Goal: Find specific page/section: Find specific page/section

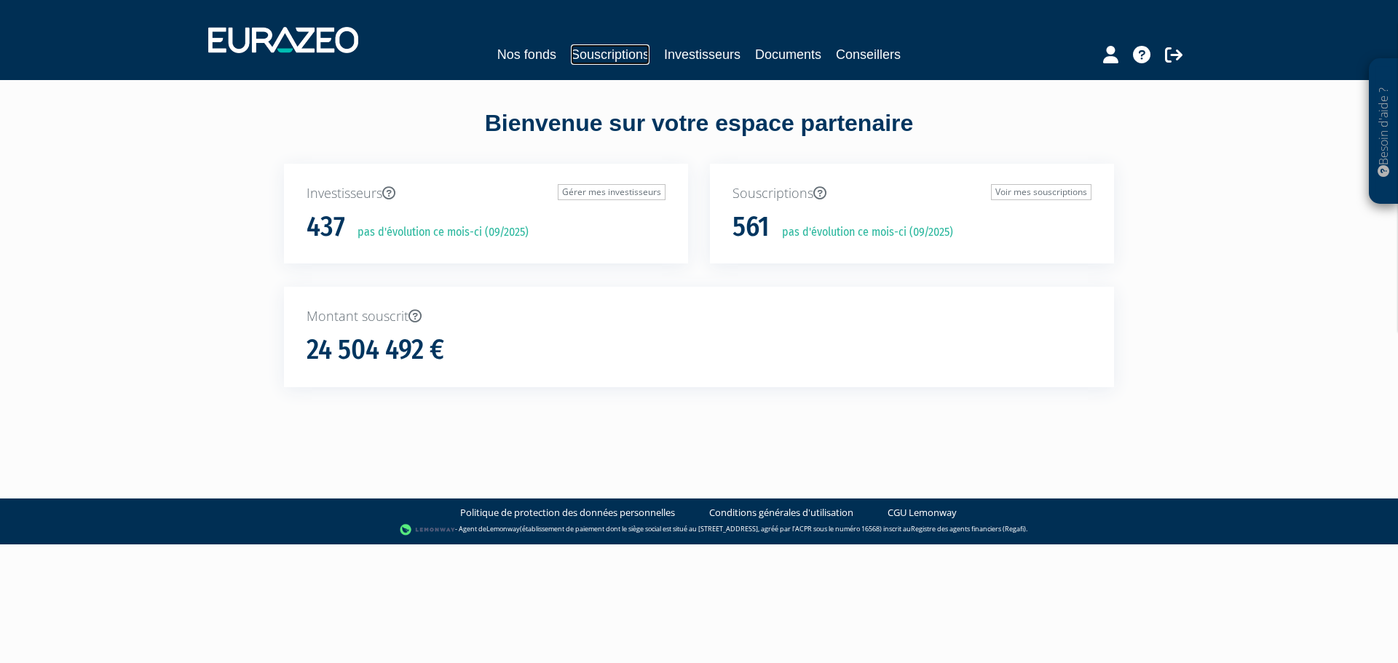
click at [602, 50] on link "Souscriptions" at bounding box center [610, 54] width 79 height 20
click at [693, 55] on link "Investisseurs" at bounding box center [702, 54] width 76 height 20
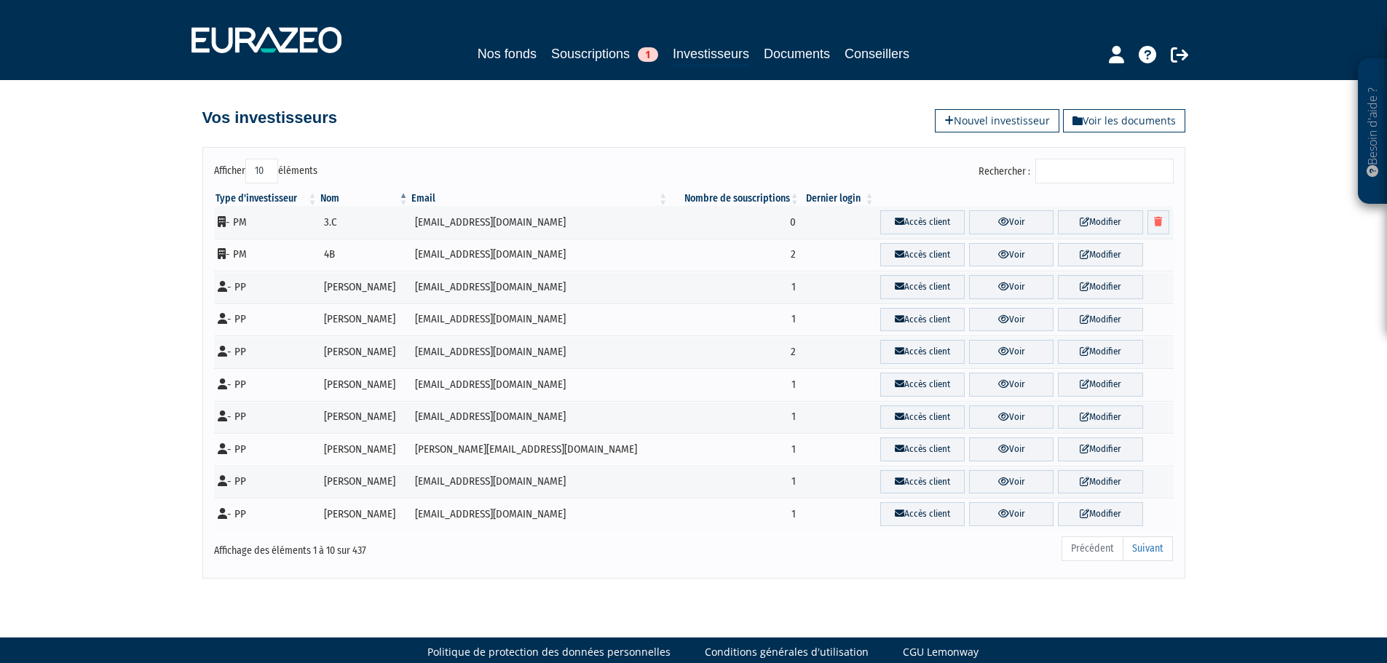
click at [1078, 161] on input "Rechercher :" at bounding box center [1104, 171] width 138 height 25
click at [1124, 167] on input "Rechercher :" at bounding box center [1104, 171] width 138 height 25
click at [1097, 165] on input "Rechercher :" at bounding box center [1104, 171] width 138 height 25
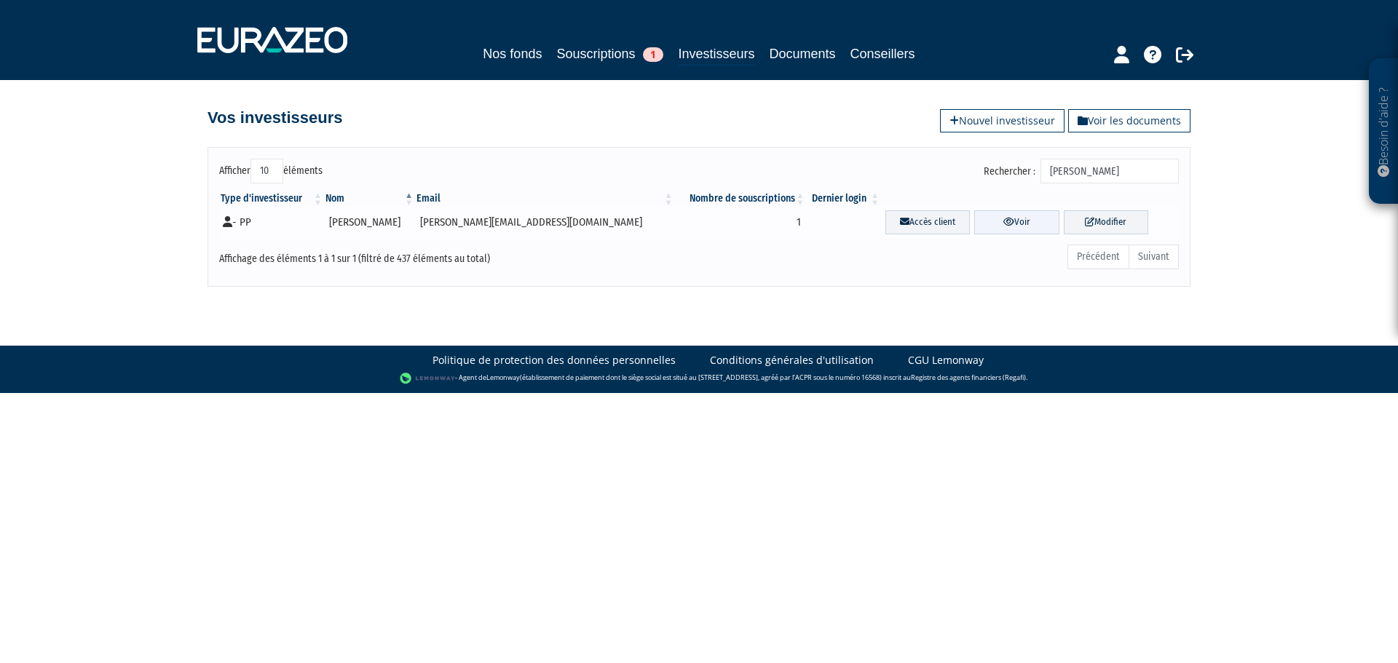
type input "FAYARD"
click at [992, 224] on link "Voir" at bounding box center [1016, 222] width 84 height 24
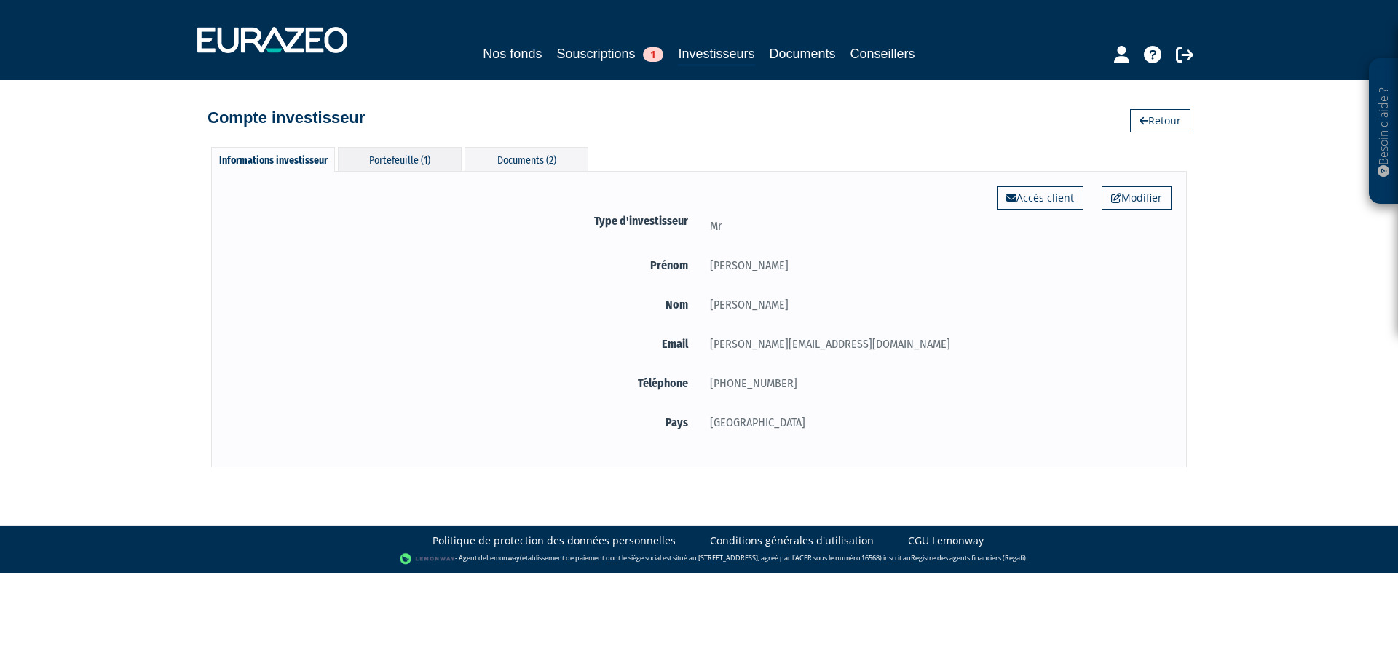
click at [405, 155] on div "Portefeuille (1)" at bounding box center [400, 159] width 124 height 24
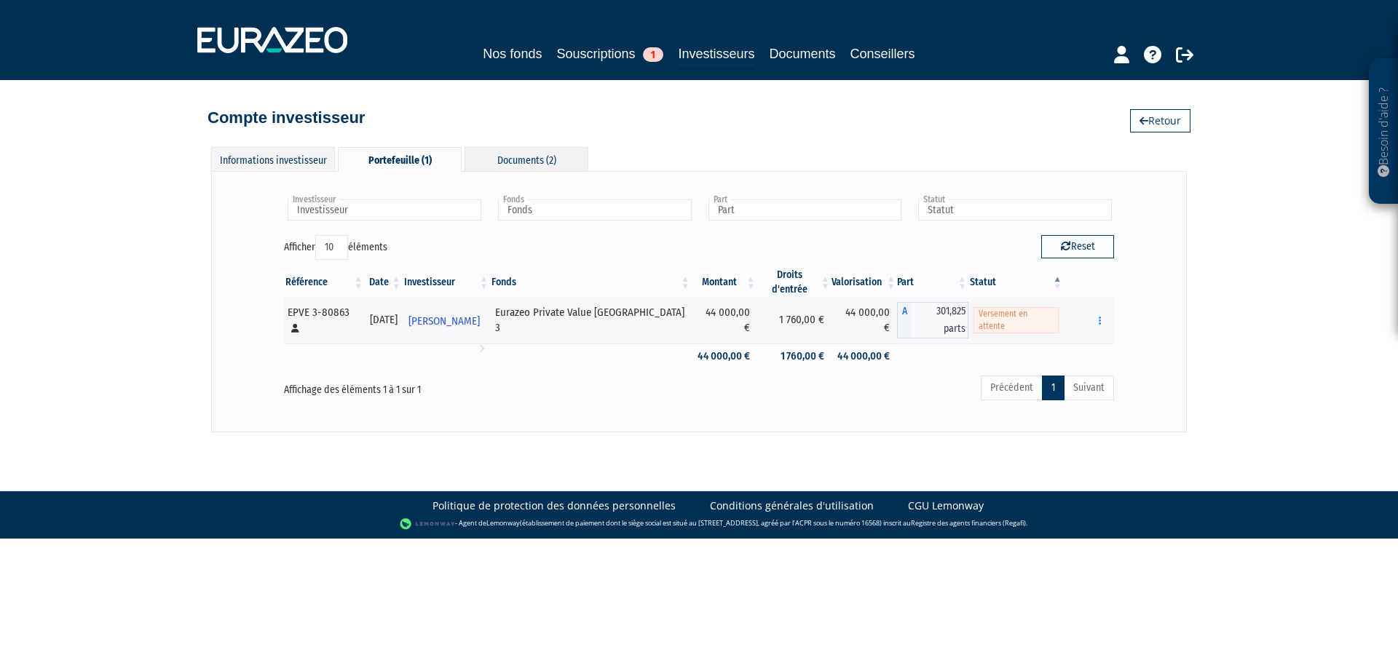
click at [501, 163] on div "Documents (2)" at bounding box center [527, 159] width 124 height 24
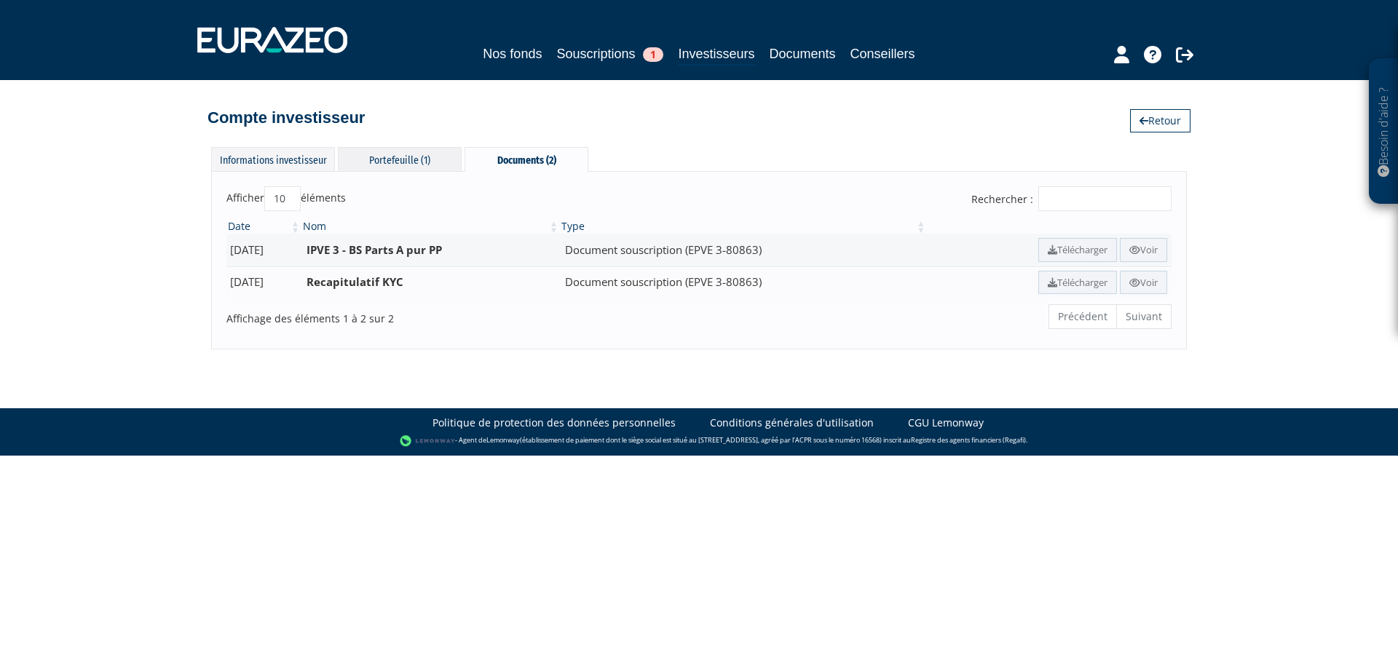
click at [392, 152] on div "Portefeuille (1)" at bounding box center [400, 159] width 124 height 24
